Goal: Task Accomplishment & Management: Manage account settings

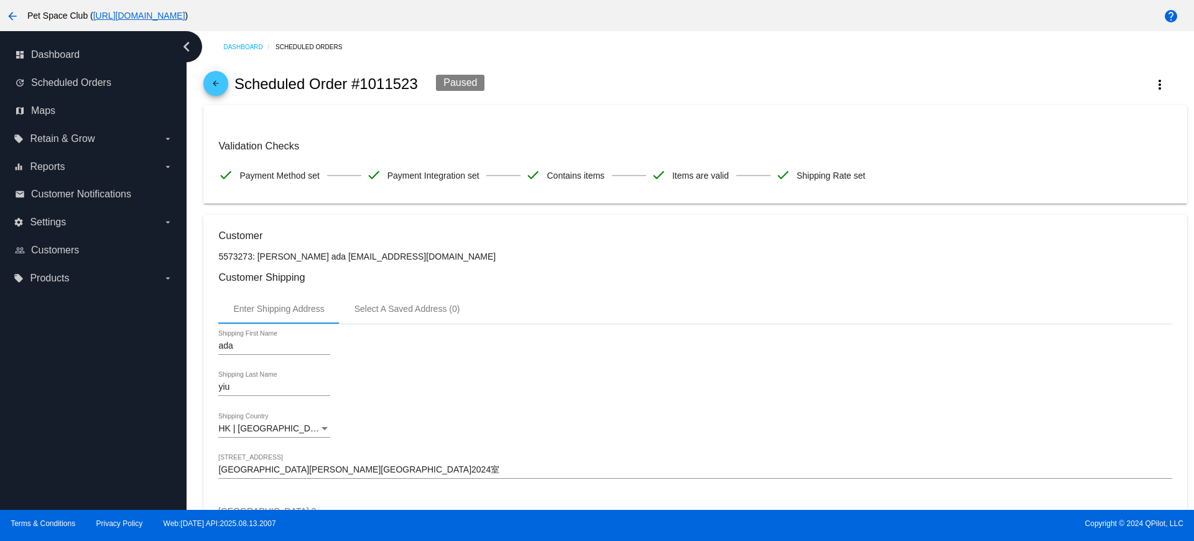
scroll to position [389, 0]
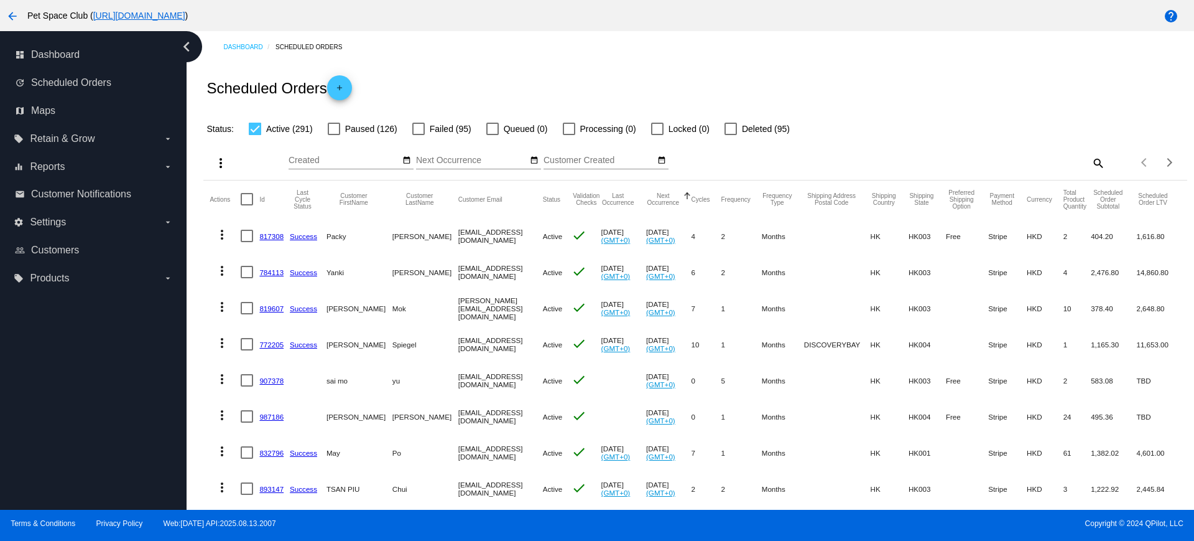
click at [1091, 161] on mat-icon "search" at bounding box center [1098, 162] width 15 height 19
click at [943, 157] on input "Search" at bounding box center [982, 161] width 245 height 10
paste input "918495"
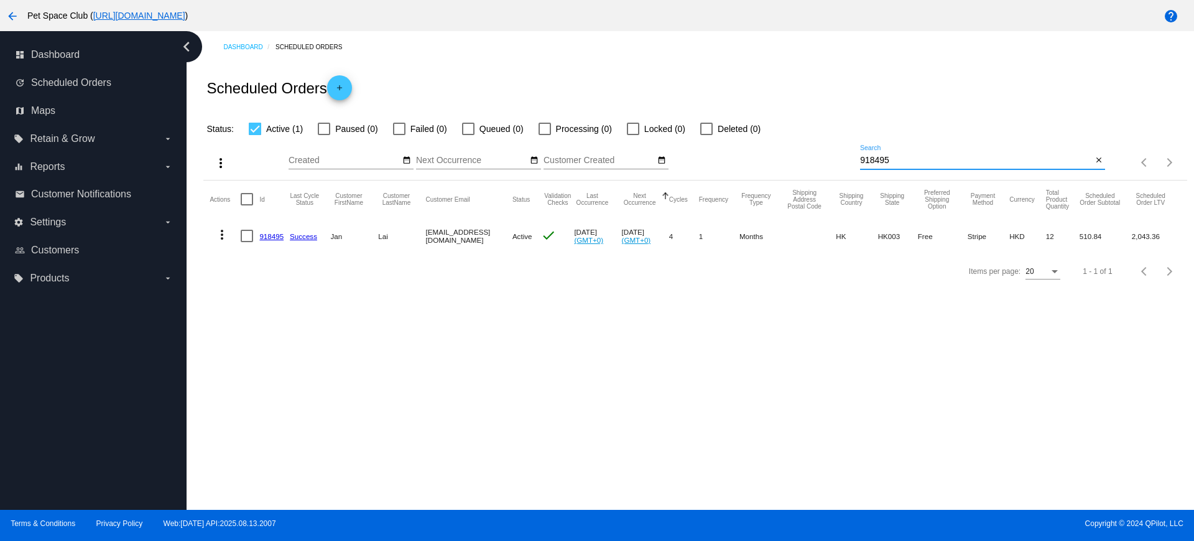
drag, startPoint x: 906, startPoint y: 162, endPoint x: 831, endPoint y: 165, distance: 75.3
click at [831, 164] on div "more_vert Aug Jan Feb Mar Apr 1" at bounding box center [695, 158] width 984 height 44
paste input "4915"
type input "949155"
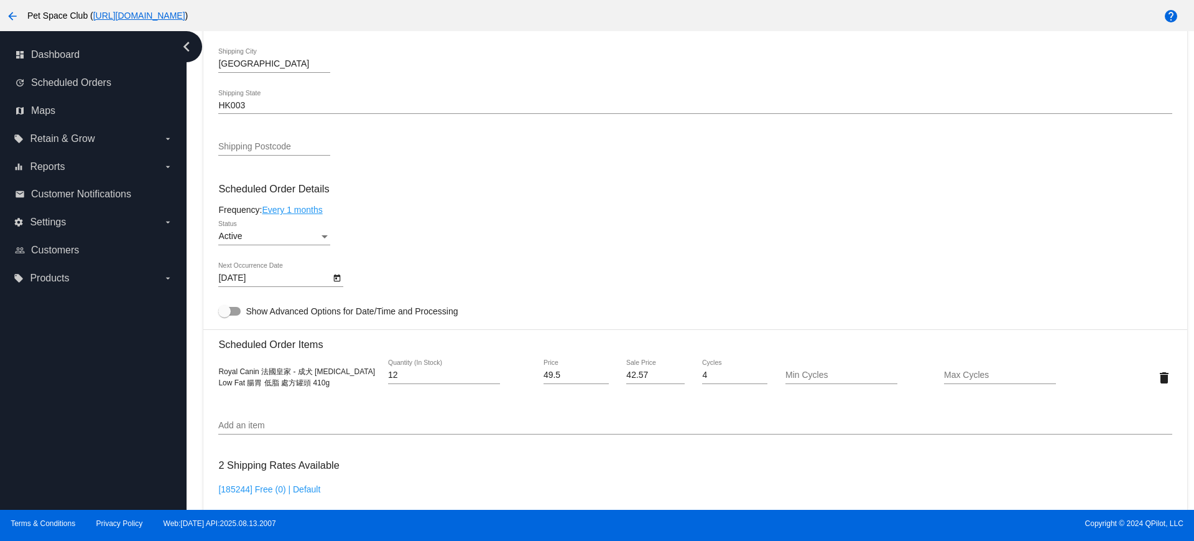
scroll to position [622, 0]
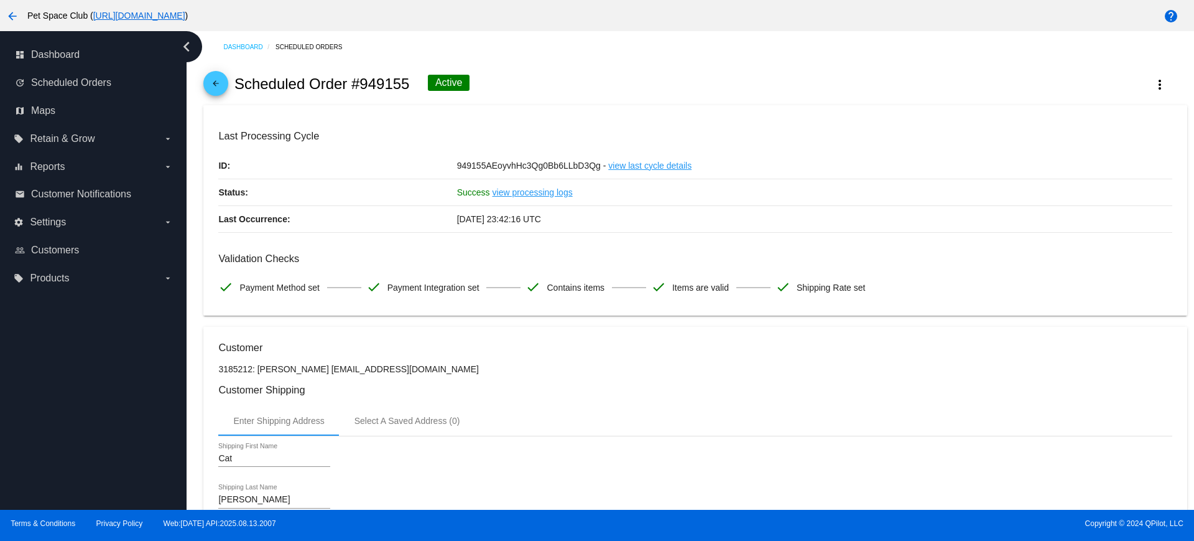
click at [156, 366] on div "dashboard Dashboard update Scheduled Orders map Maps local_offer Retain & Grow …" at bounding box center [93, 270] width 187 height 478
drag, startPoint x: 411, startPoint y: 83, endPoint x: 349, endPoint y: 86, distance: 62.3
click at [349, 86] on div "arrow_back Scheduled Order #949155 Active more_vert" at bounding box center [695, 84] width 984 height 42
click at [404, 99] on div "arrow_back Scheduled Order #949155 Active more_vert" at bounding box center [695, 84] width 984 height 42
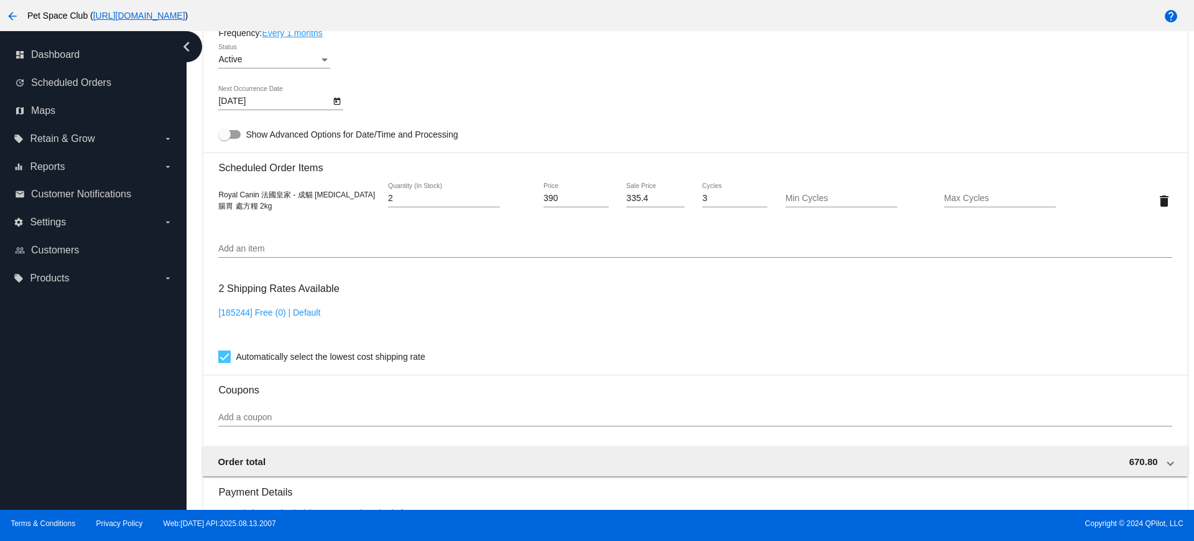
scroll to position [700, 0]
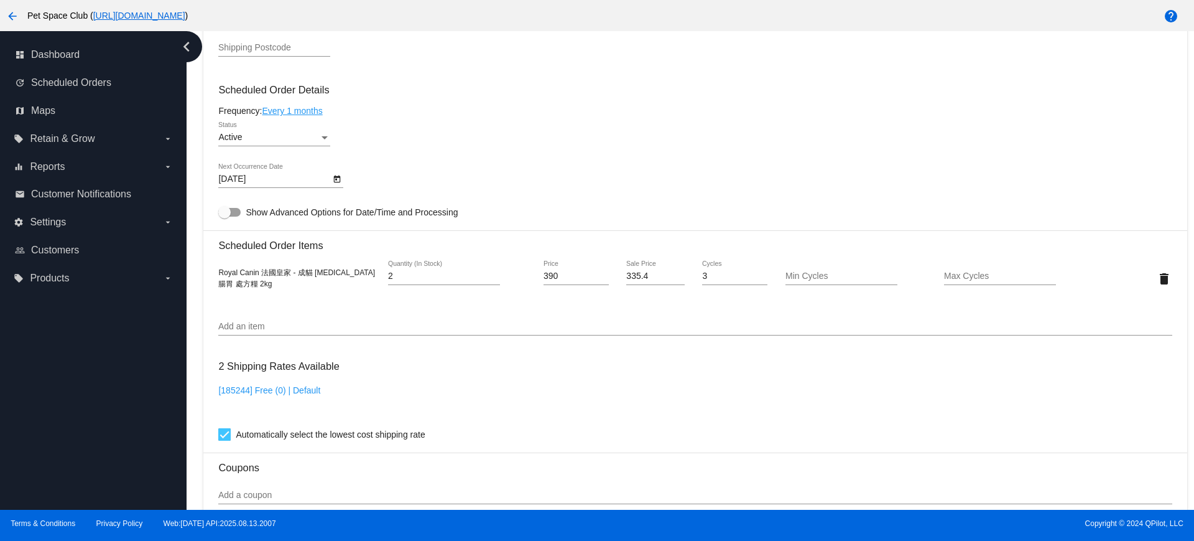
click at [199, 144] on div "Dashboard Scheduled Orders arrow_back Scheduled Order #949155 Active more_vert …" at bounding box center [696, 101] width 998 height 1540
click at [334, 180] on icon "Open calendar" at bounding box center [337, 178] width 7 height 7
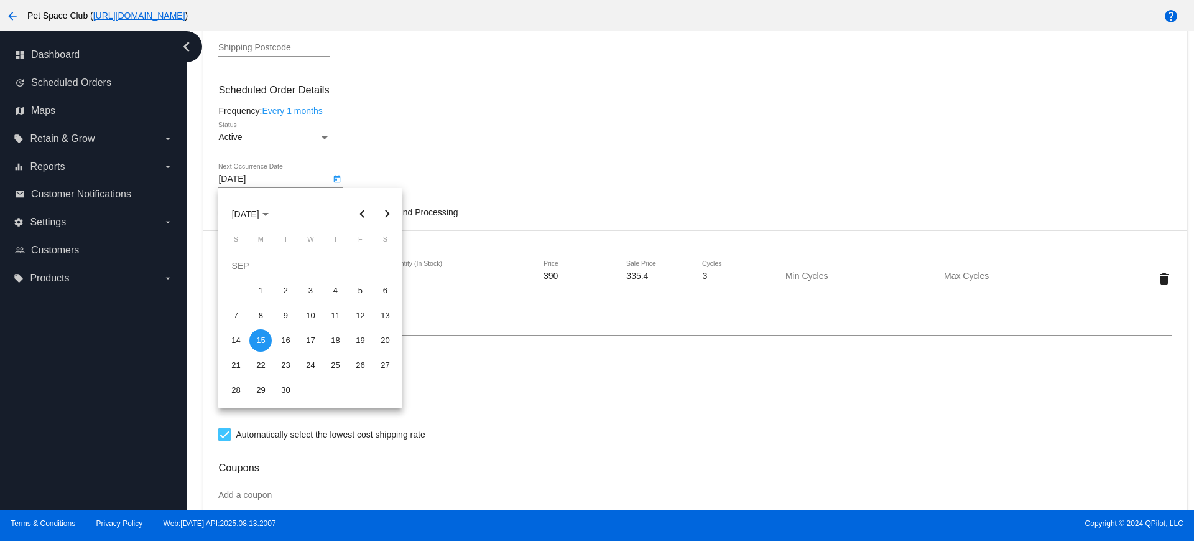
click at [389, 212] on button "Next month" at bounding box center [387, 214] width 25 height 25
click at [379, 314] on div "15" at bounding box center [385, 315] width 22 height 22
type input "11/15/2025"
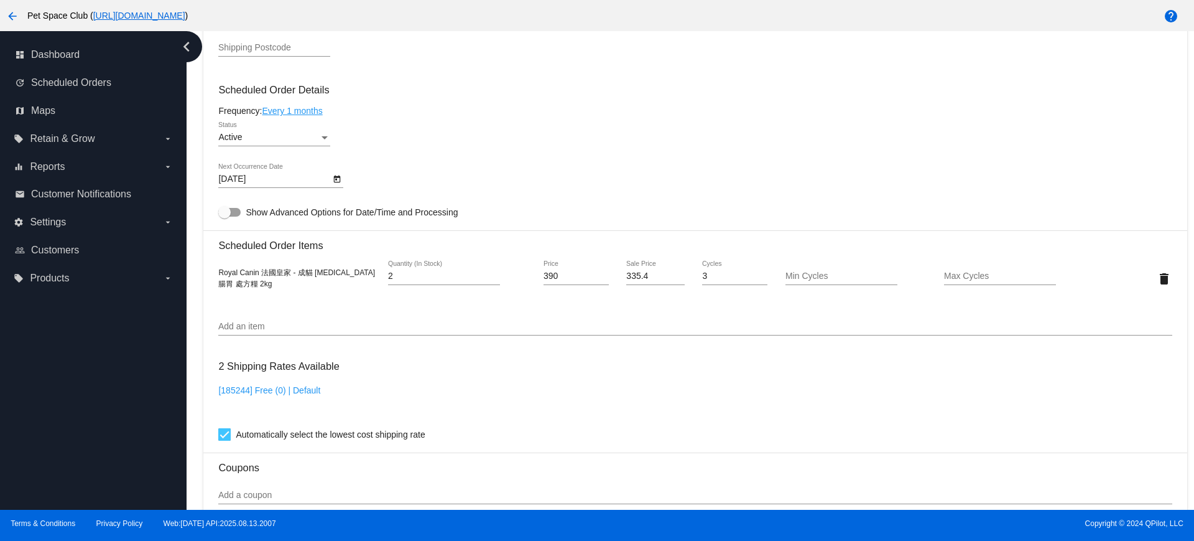
click at [464, 361] on div "2 Shipping Rates Available [185244] Free (0) | Default Automatically select the…" at bounding box center [695, 398] width 954 height 90
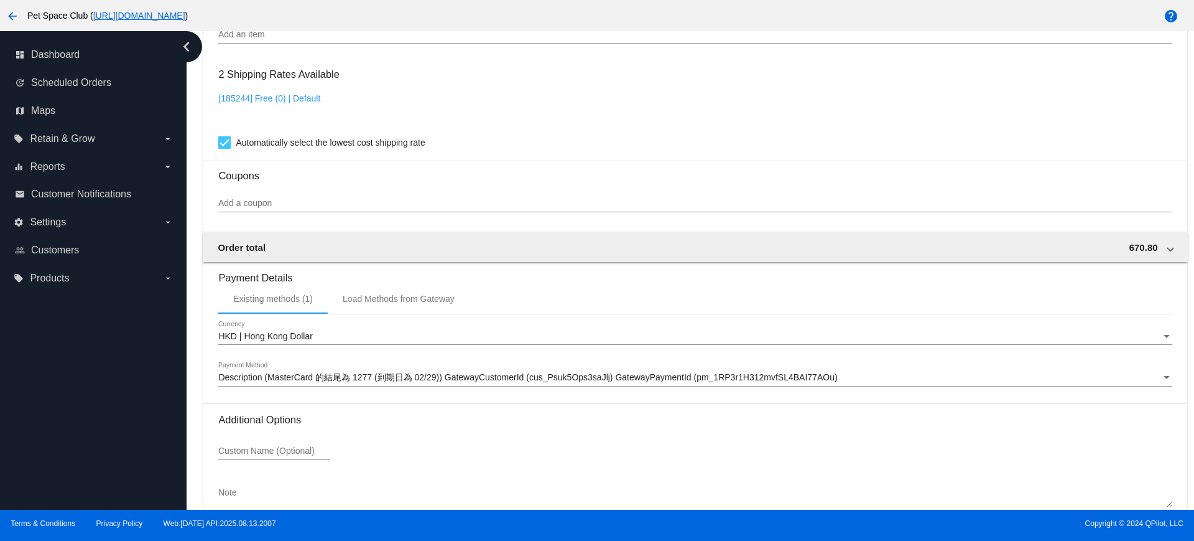
scroll to position [1061, 0]
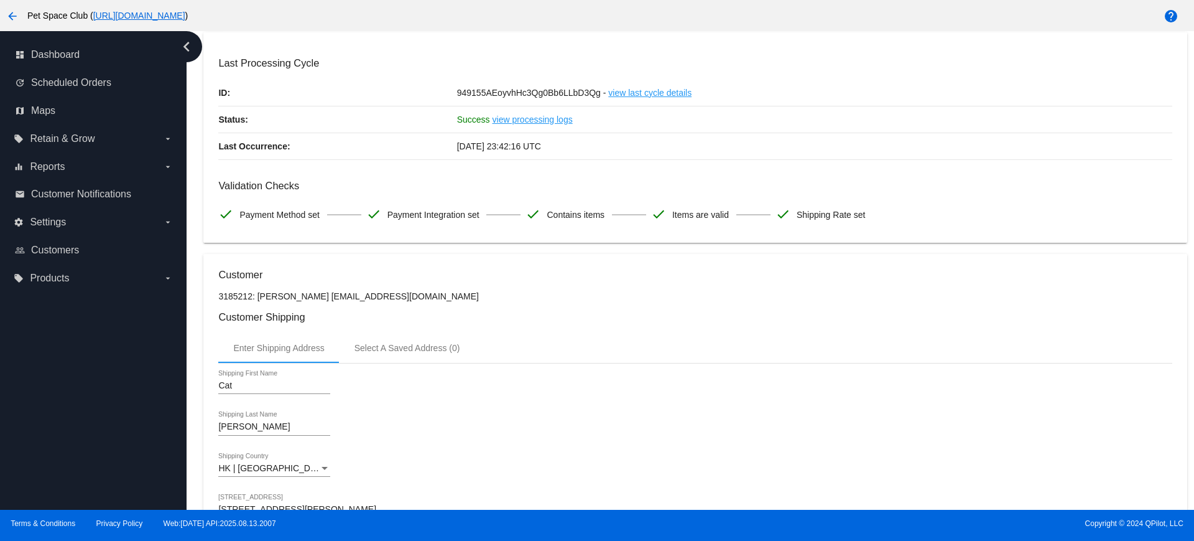
scroll to position [0, 0]
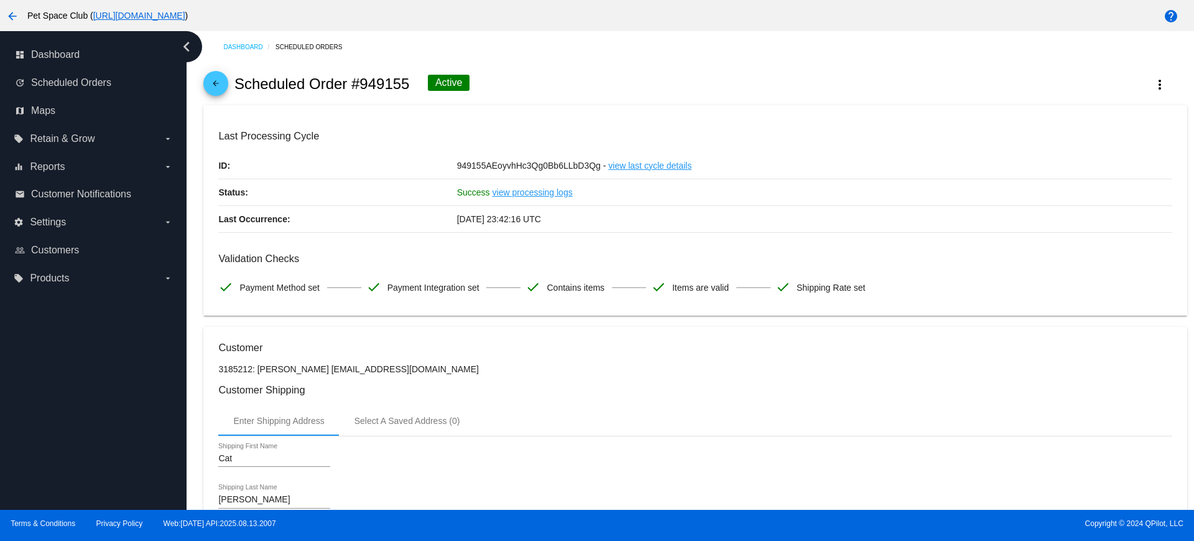
drag, startPoint x: 350, startPoint y: 83, endPoint x: 408, endPoint y: 83, distance: 57.9
click at [408, 83] on h2 "Scheduled Order #949155" at bounding box center [322, 83] width 175 height 17
copy h2 "#949155"
click at [663, 78] on div "arrow_back Scheduled Order #949155 Active more_vert" at bounding box center [695, 84] width 984 height 42
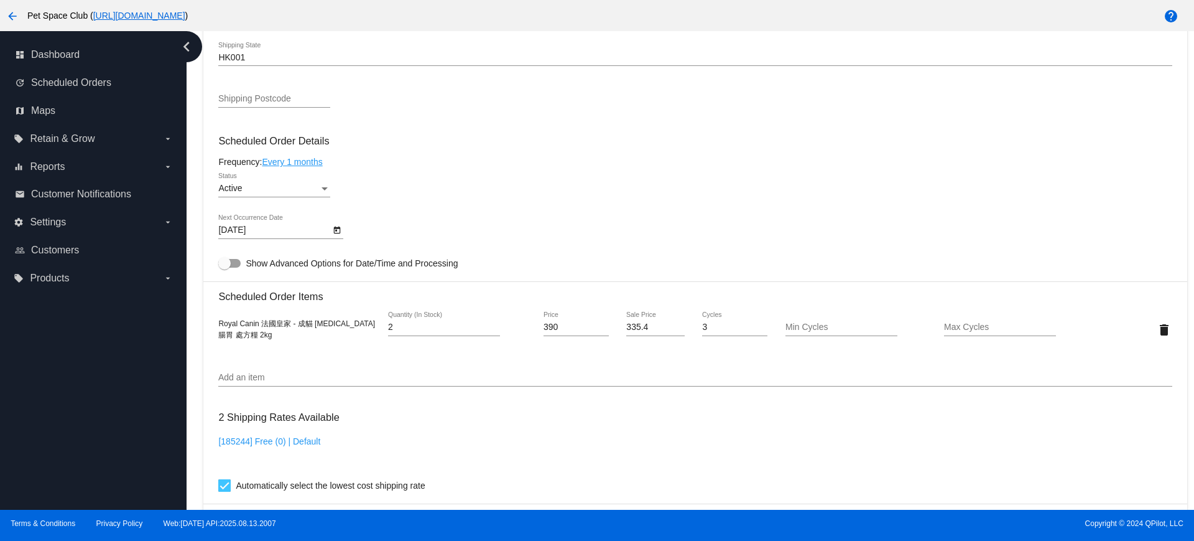
scroll to position [622, 0]
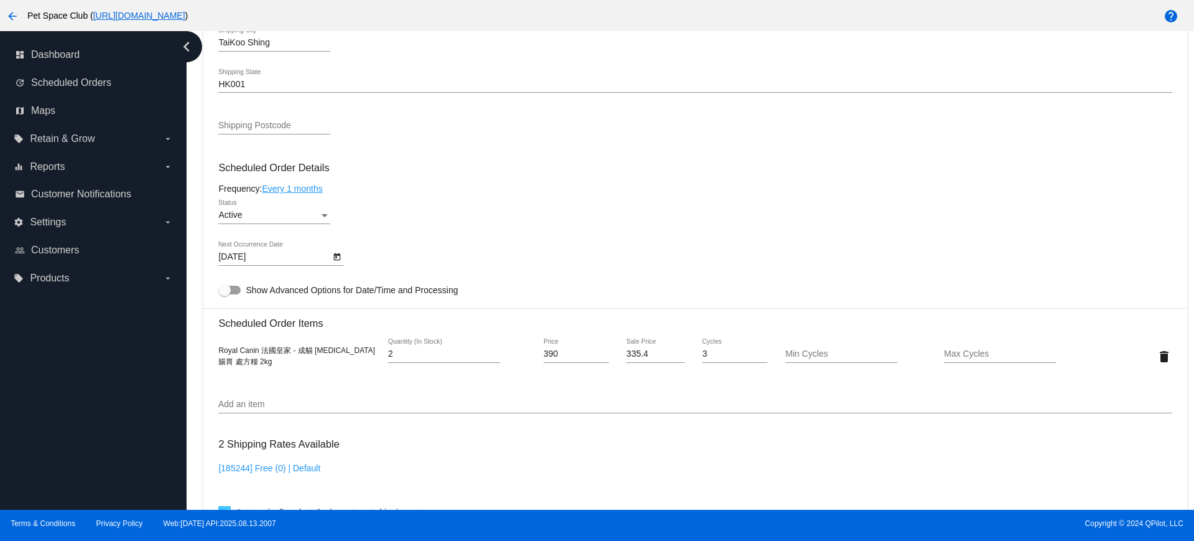
drag, startPoint x: 195, startPoint y: 101, endPoint x: 207, endPoint y: 107, distance: 12.5
click at [195, 101] on div "Dashboard Scheduled Orders arrow_back Scheduled Order #949155 Active more_vert …" at bounding box center [691, 270] width 1008 height 478
click at [185, 333] on div "dashboard Dashboard update Scheduled Orders map Maps local_offer Retain & Grow …" at bounding box center [93, 270] width 187 height 478
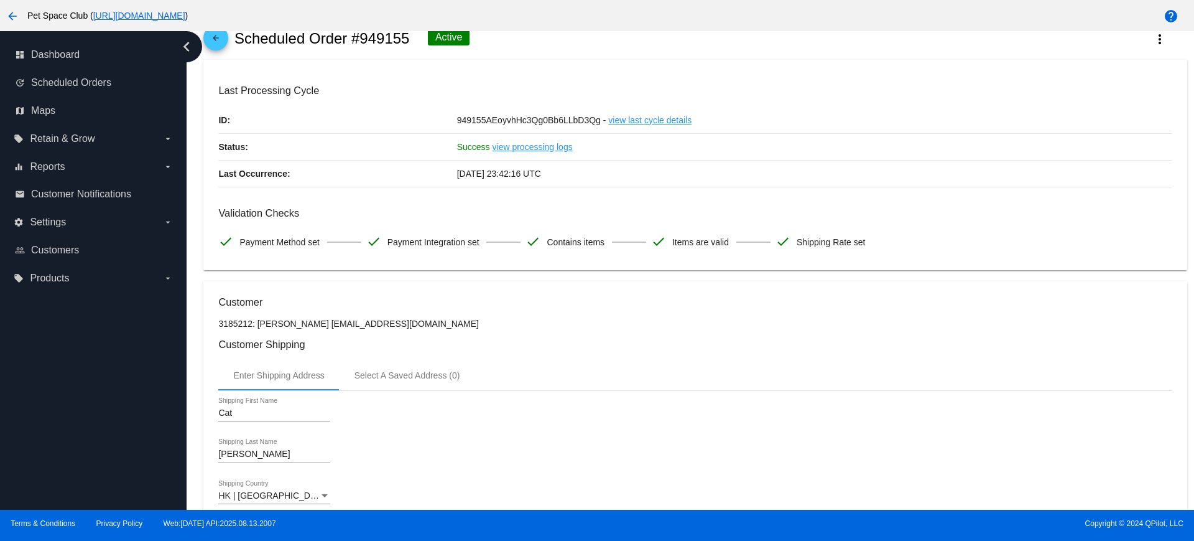
scroll to position [0, 0]
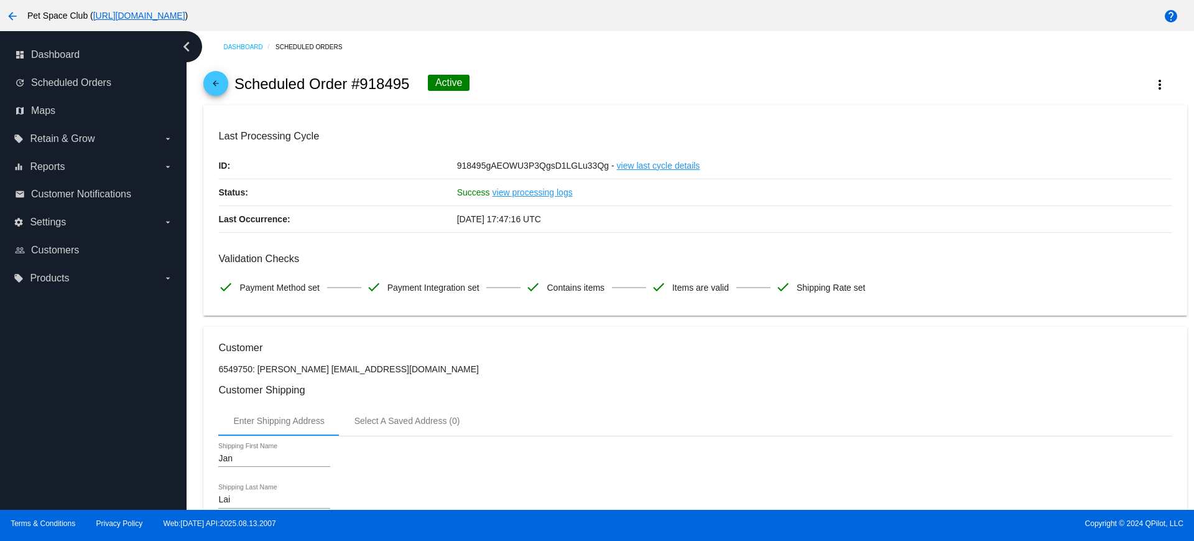
drag, startPoint x: 114, startPoint y: 379, endPoint x: 162, endPoint y: 390, distance: 49.2
click at [114, 379] on div "dashboard Dashboard update Scheduled Orders map Maps local_offer Retain & Grow …" at bounding box center [93, 270] width 187 height 478
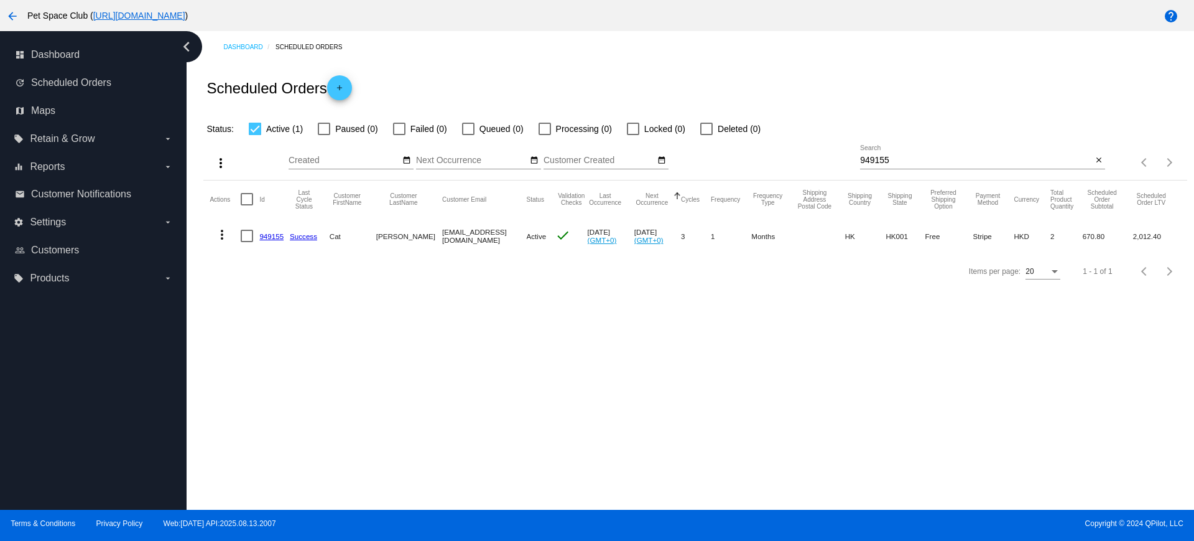
drag, startPoint x: 175, startPoint y: 338, endPoint x: 197, endPoint y: 340, distance: 21.9
click at [174, 338] on div "dashboard Dashboard update Scheduled Orders map Maps local_offer Retain & Grow …" at bounding box center [93, 270] width 187 height 478
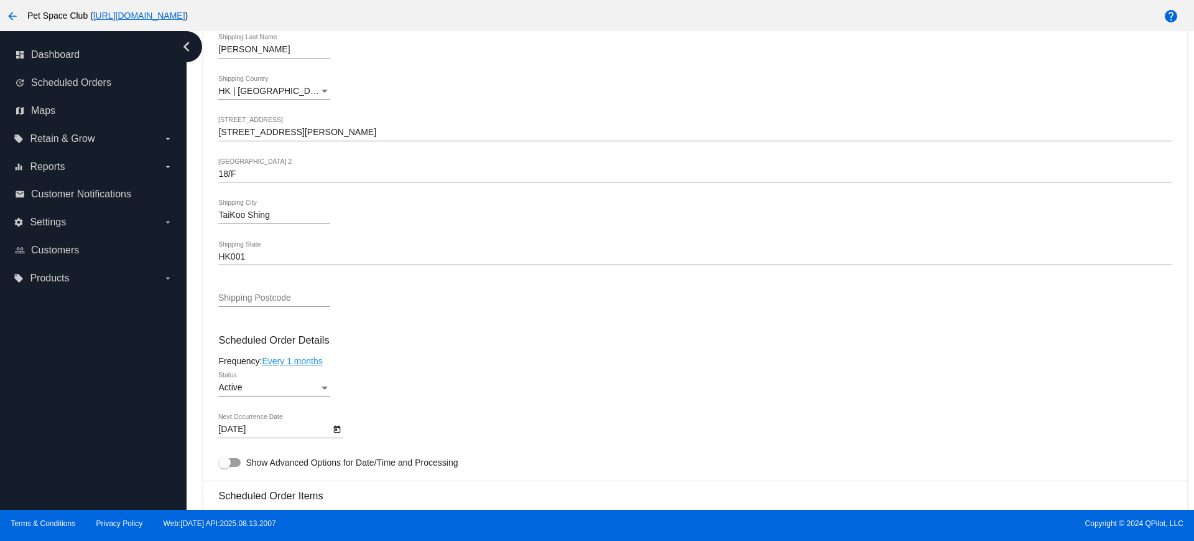
scroll to position [544, 0]
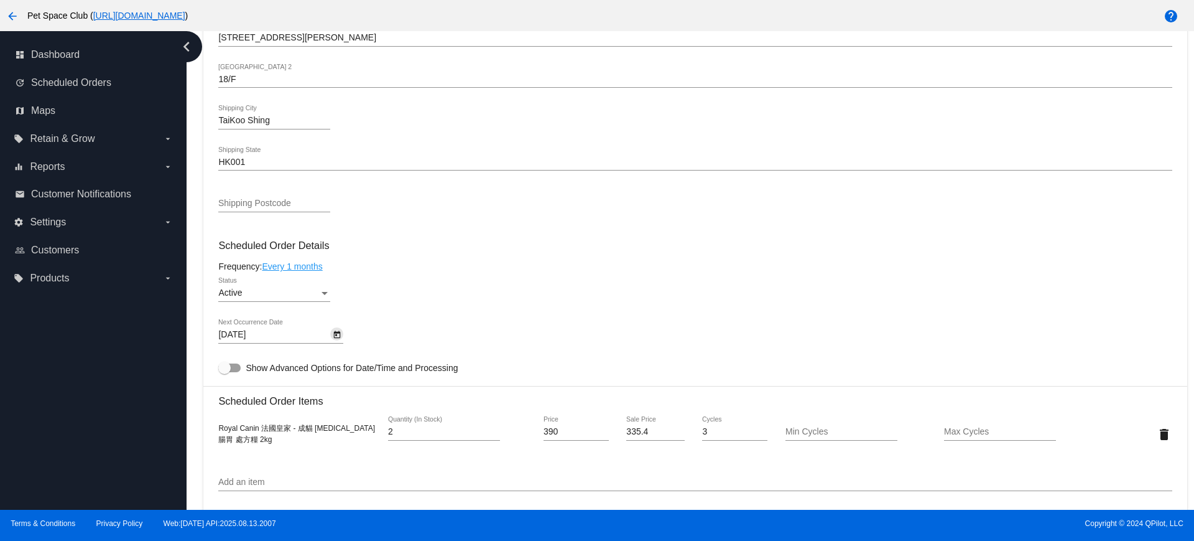
click at [340, 332] on icon "Open calendar" at bounding box center [337, 334] width 7 height 7
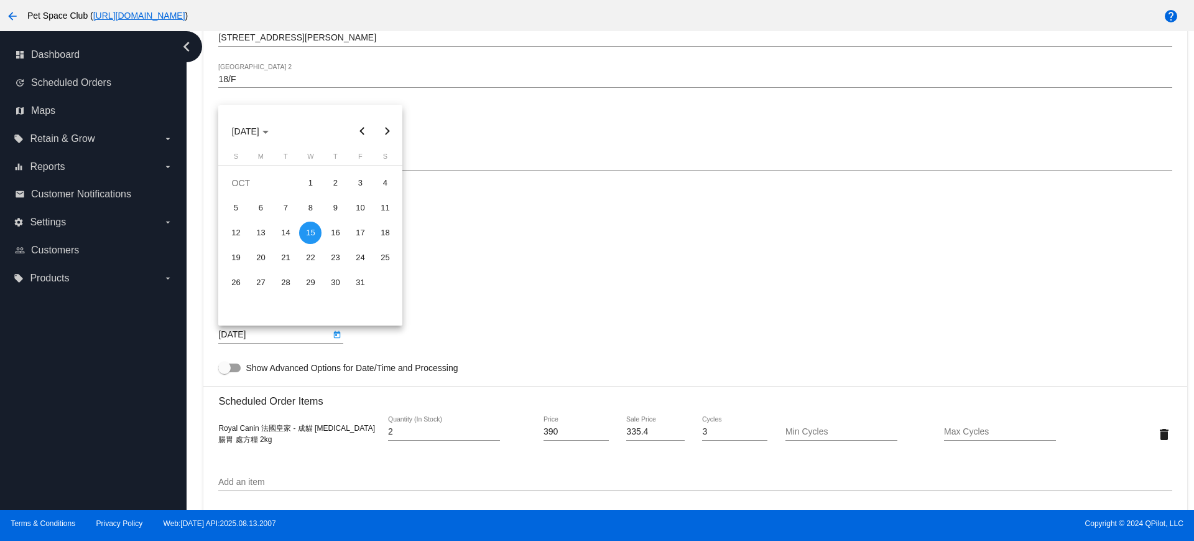
click at [389, 130] on button "Next month" at bounding box center [387, 131] width 25 height 25
click at [380, 235] on div "15" at bounding box center [385, 232] width 22 height 22
type input "[DATE]"
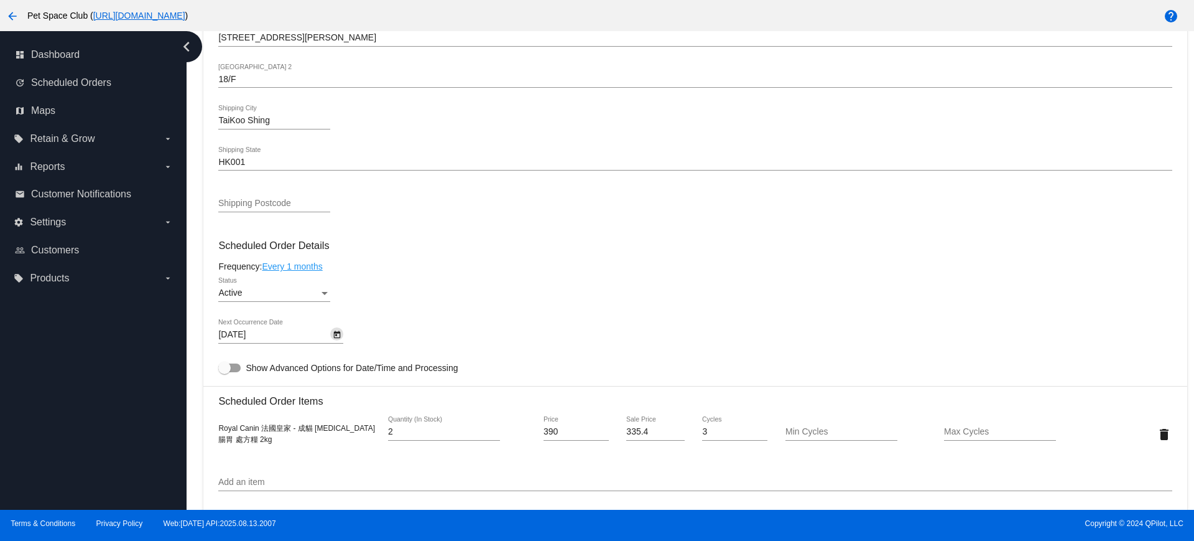
click at [481, 245] on h3 "Scheduled Order Details" at bounding box center [695, 246] width 954 height 12
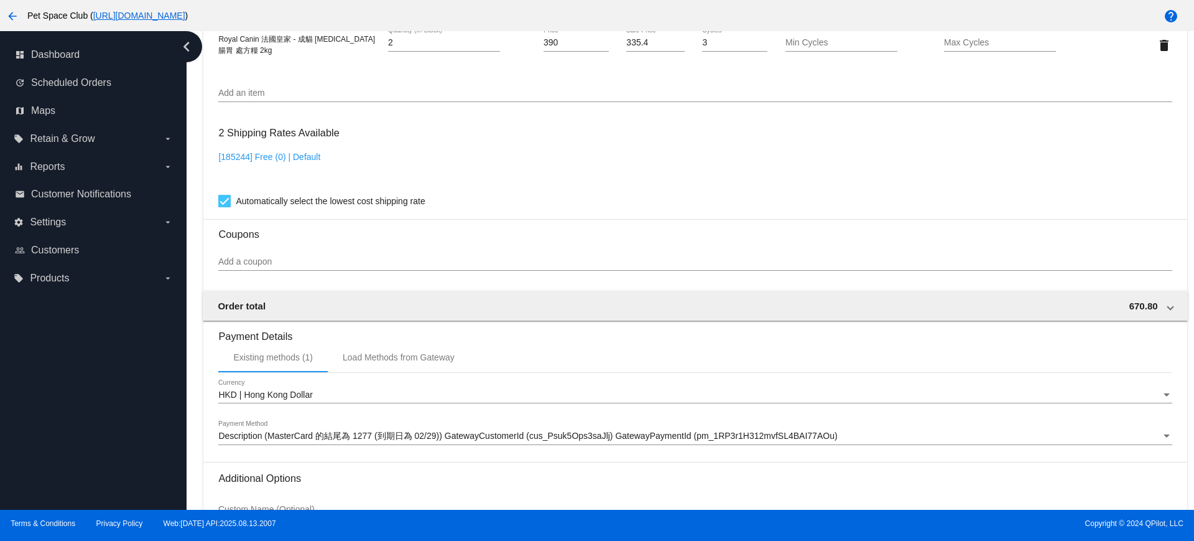
scroll to position [1061, 0]
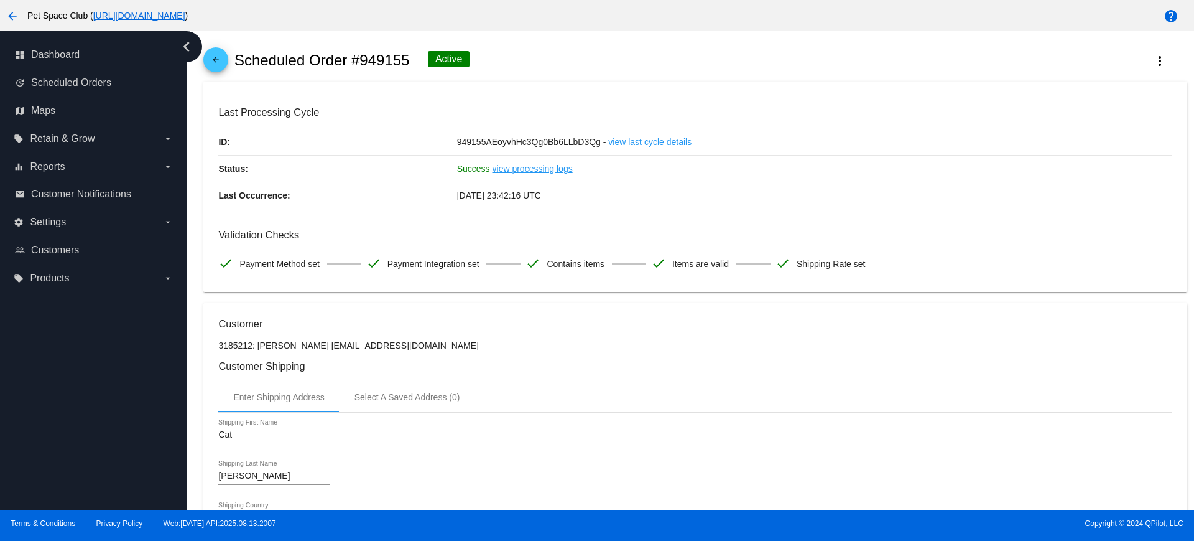
scroll to position [0, 0]
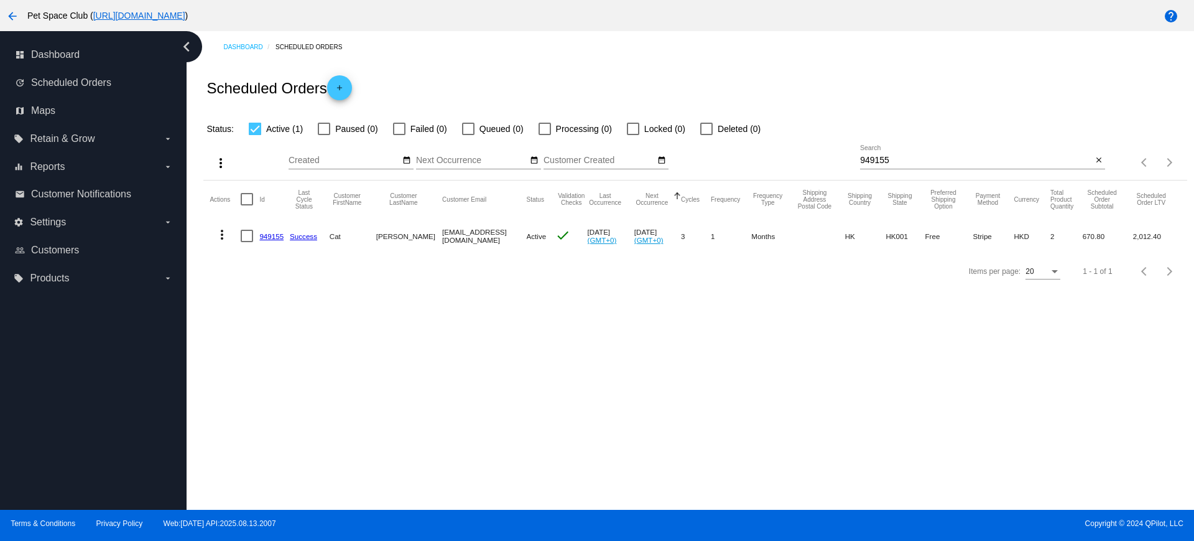
click at [576, 372] on div "Dashboard Scheduled Orders Scheduled Orders add Status: Active (1) Paused (0) F…" at bounding box center [691, 270] width 1008 height 478
drag, startPoint x: 879, startPoint y: 159, endPoint x: 834, endPoint y: 159, distance: 44.8
click at [834, 159] on div "more_vert Aug Jan Feb Mar [DATE]" at bounding box center [695, 158] width 984 height 44
